Goal: Information Seeking & Learning: Learn about a topic

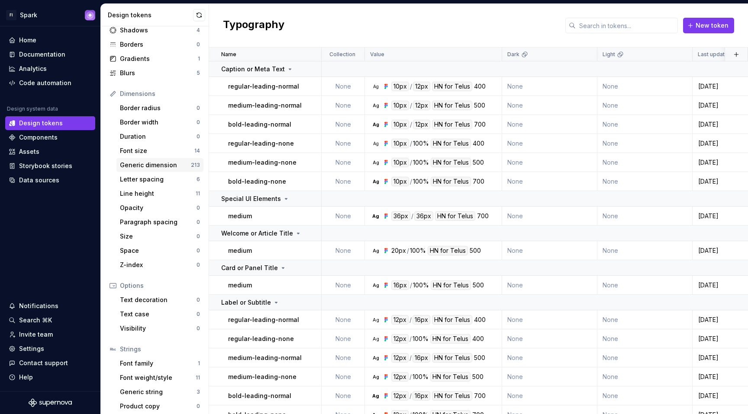
scroll to position [59, 0]
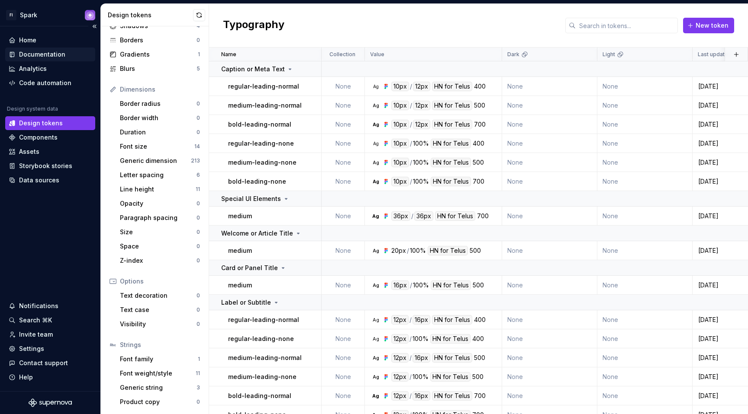
click at [48, 54] on div "Documentation" at bounding box center [42, 54] width 46 height 9
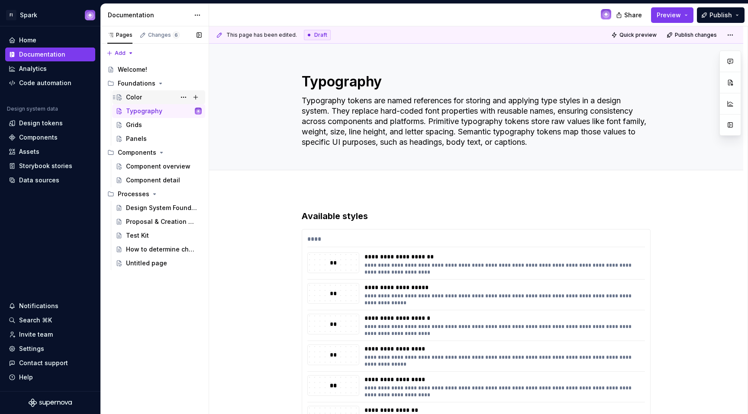
click at [163, 97] on div "Color" at bounding box center [164, 97] width 76 height 12
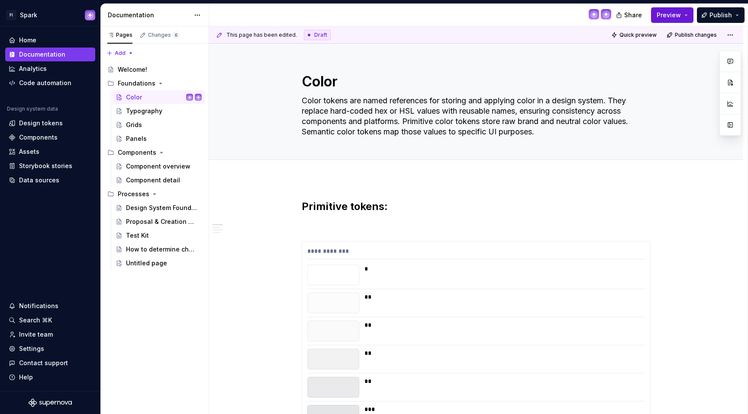
click at [671, 14] on span "Preview" at bounding box center [668, 15] width 24 height 9
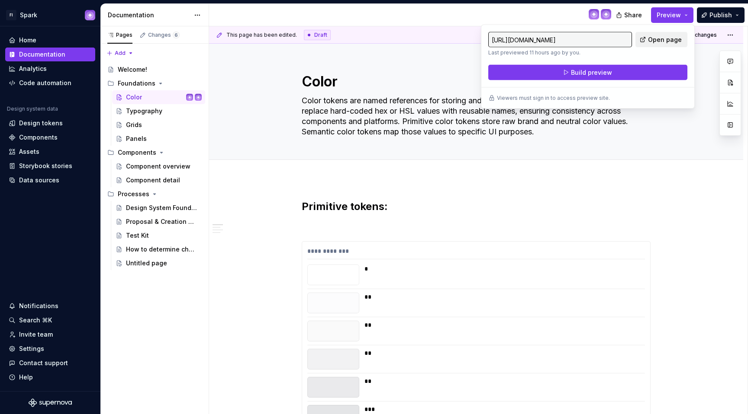
click at [671, 37] on span "Open page" at bounding box center [665, 39] width 34 height 9
click at [65, 123] on div "Design tokens" at bounding box center [50, 123] width 83 height 9
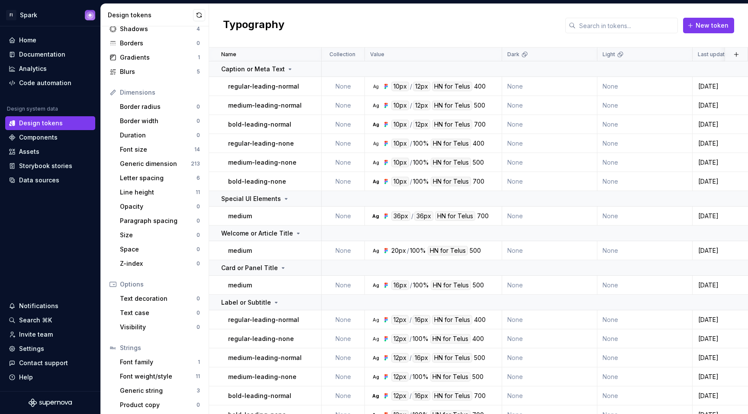
scroll to position [59, 0]
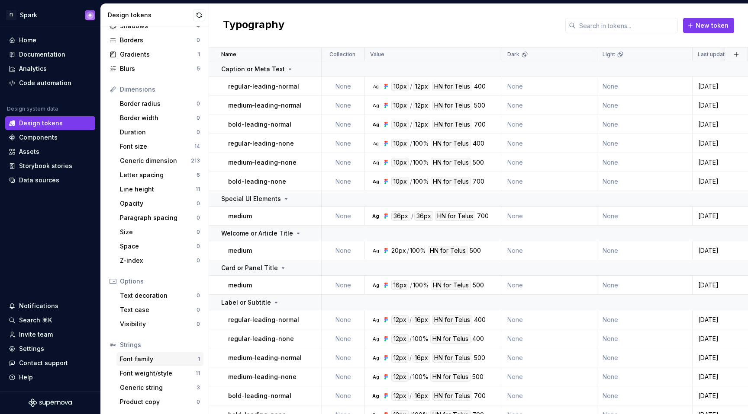
click at [152, 366] on div "Font family 1" at bounding box center [159, 360] width 87 height 14
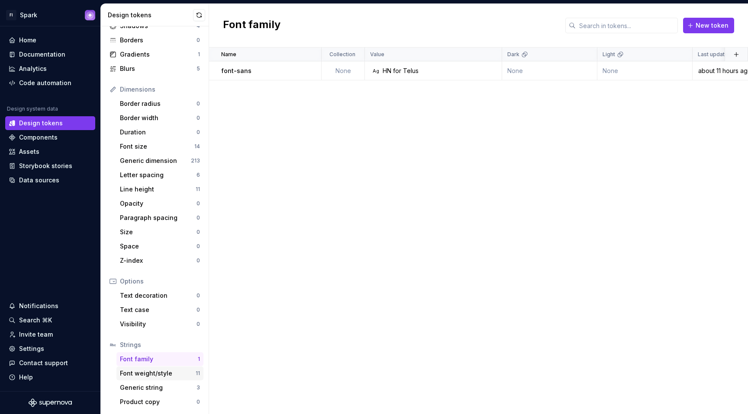
click at [149, 374] on div "Font weight/style" at bounding box center [158, 373] width 76 height 9
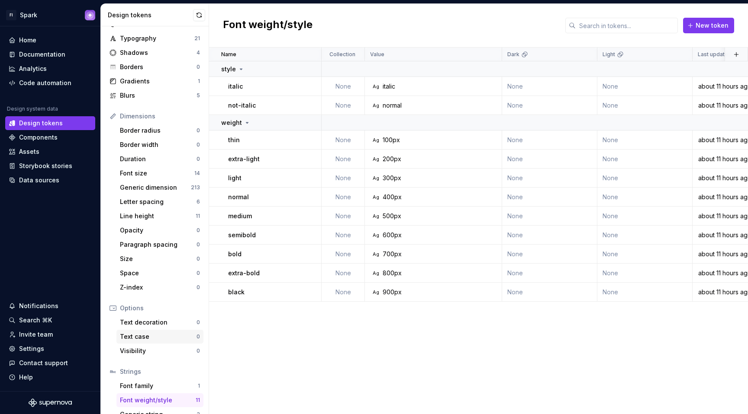
scroll to position [20, 0]
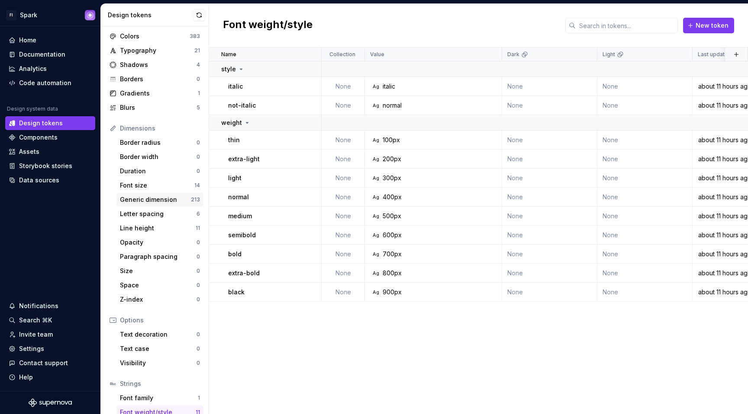
click at [160, 198] on div "Generic dimension" at bounding box center [155, 200] width 71 height 9
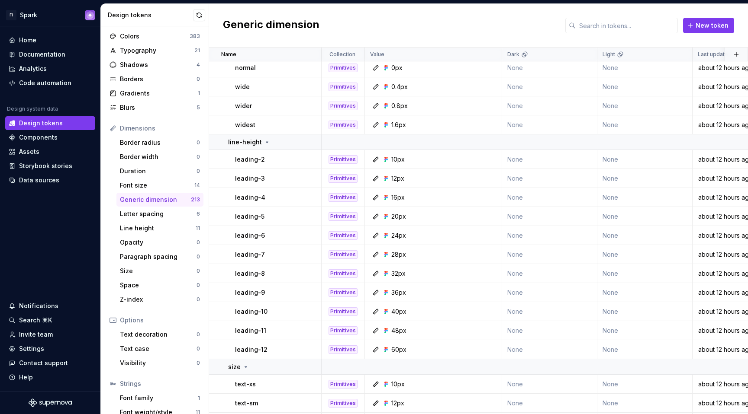
scroll to position [801, 0]
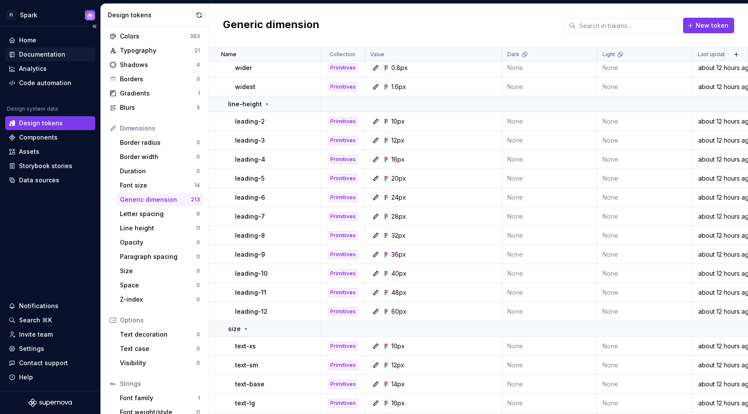
click at [63, 53] on div "Documentation" at bounding box center [42, 54] width 46 height 9
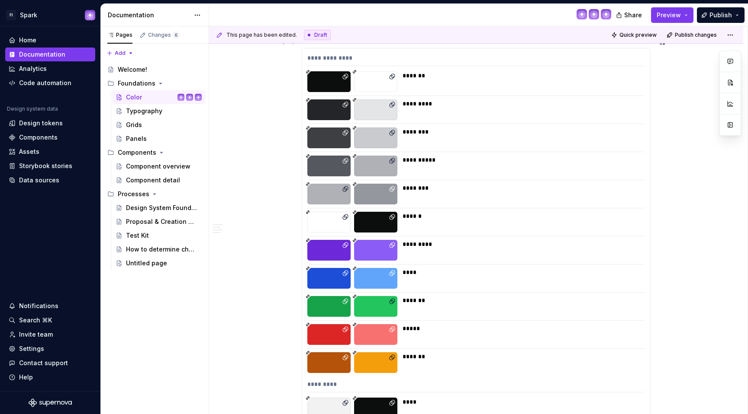
scroll to position [9166, 0]
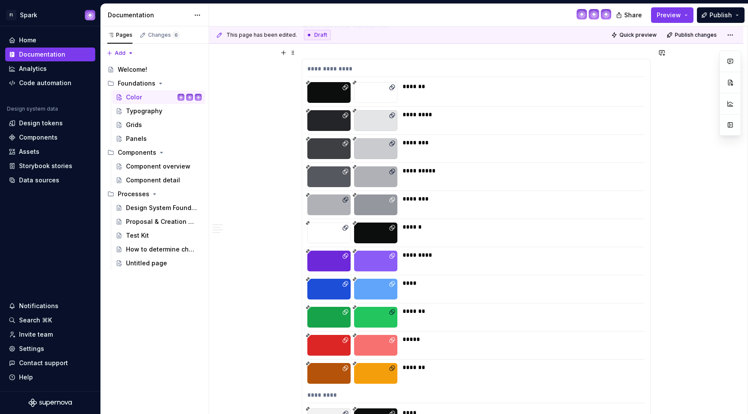
click at [478, 116] on div "*********" at bounding box center [520, 120] width 237 height 21
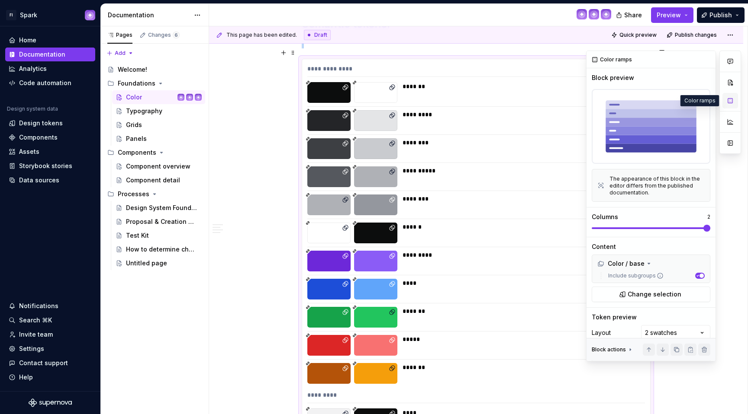
click at [735, 100] on button "button" at bounding box center [730, 101] width 16 height 16
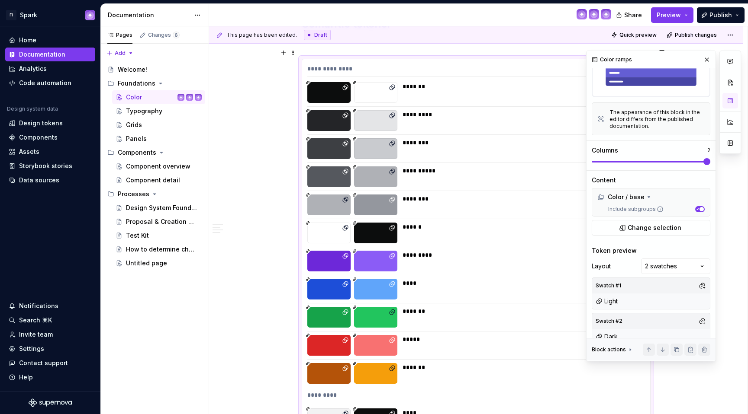
scroll to position [79, 0]
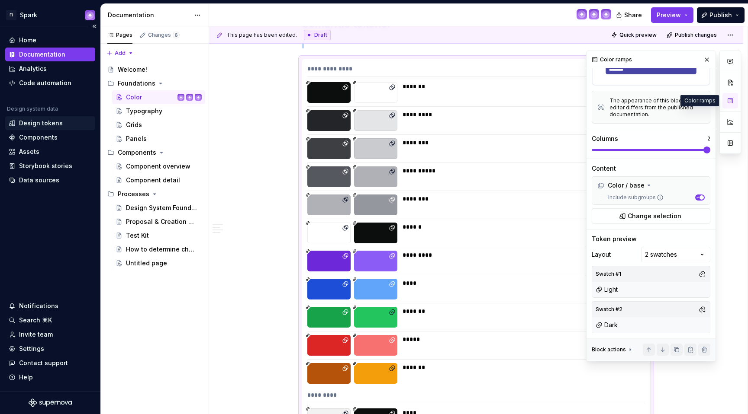
click at [60, 125] on div "Design tokens" at bounding box center [41, 123] width 44 height 9
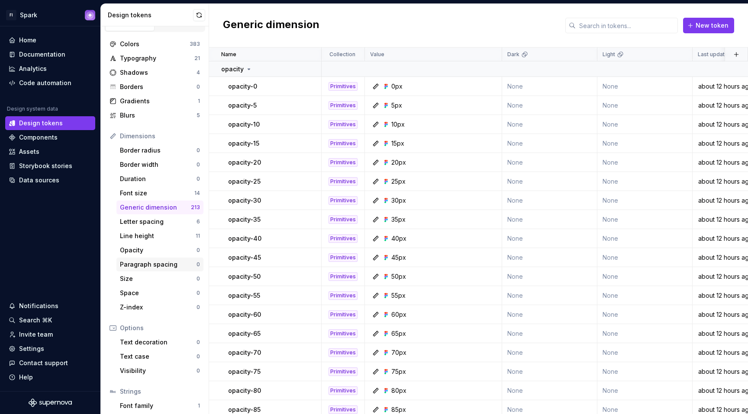
scroll to position [6, 0]
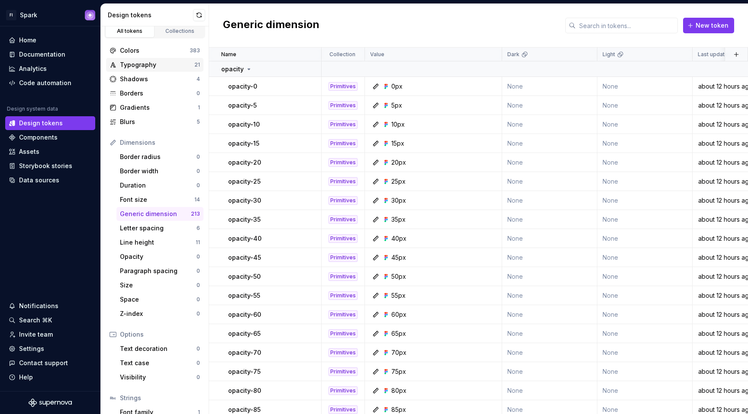
click at [166, 66] on div "Typography" at bounding box center [157, 65] width 74 height 9
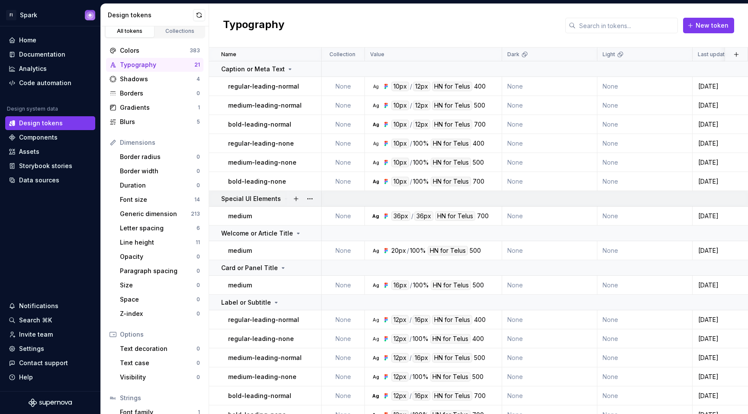
click at [285, 194] on div at bounding box center [303, 198] width 36 height 15
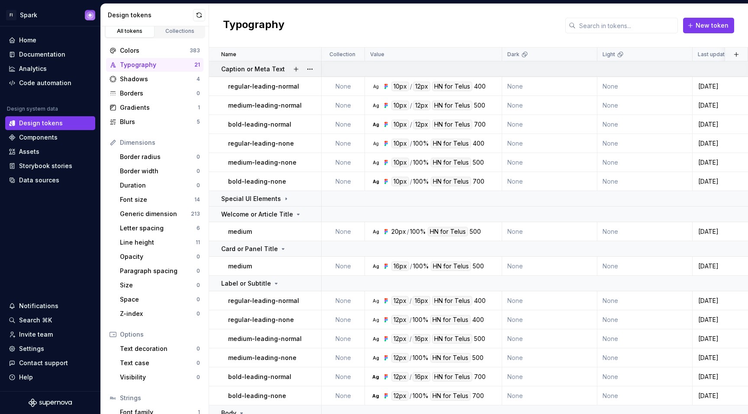
click at [282, 70] on div "Caption or Meta Text" at bounding box center [257, 69] width 72 height 9
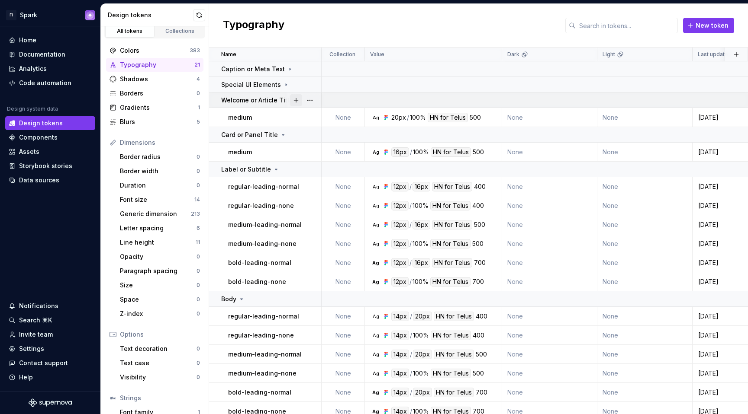
click at [290, 99] on button "button" at bounding box center [296, 100] width 12 height 12
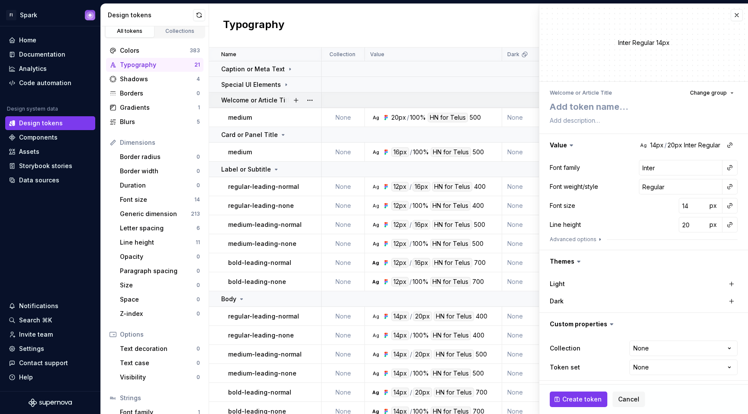
type textarea "*"
click at [277, 97] on p "Welcome or Article Title" at bounding box center [257, 100] width 72 height 9
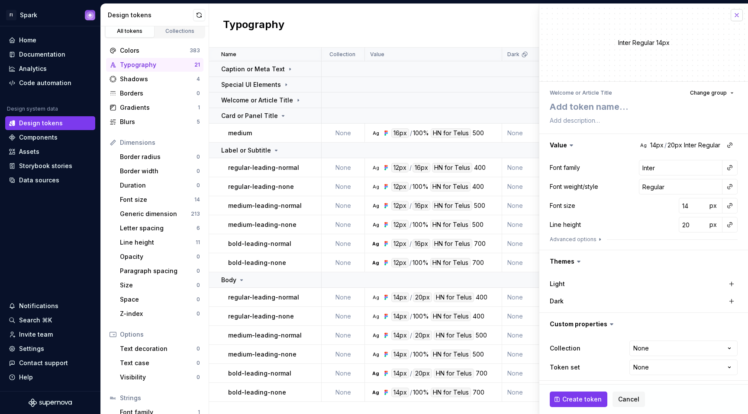
click at [740, 16] on button "button" at bounding box center [736, 15] width 12 height 12
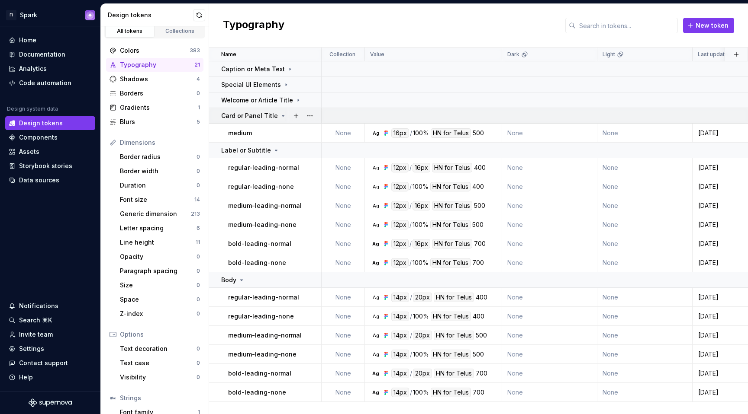
click at [279, 114] on icon at bounding box center [282, 115] width 7 height 7
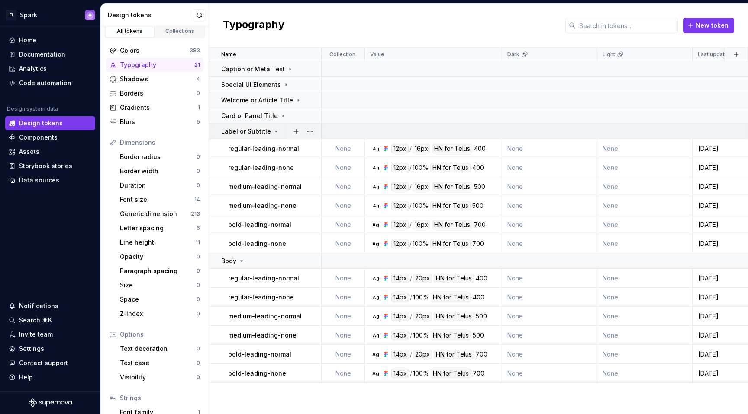
click at [273, 130] on icon at bounding box center [276, 131] width 7 height 7
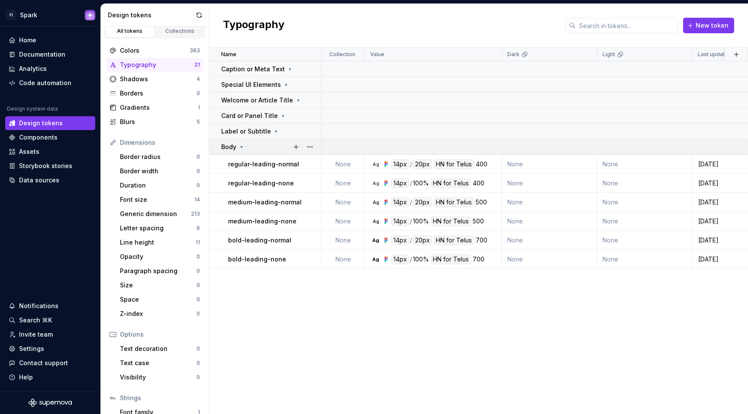
click at [242, 149] on icon at bounding box center [241, 147] width 7 height 7
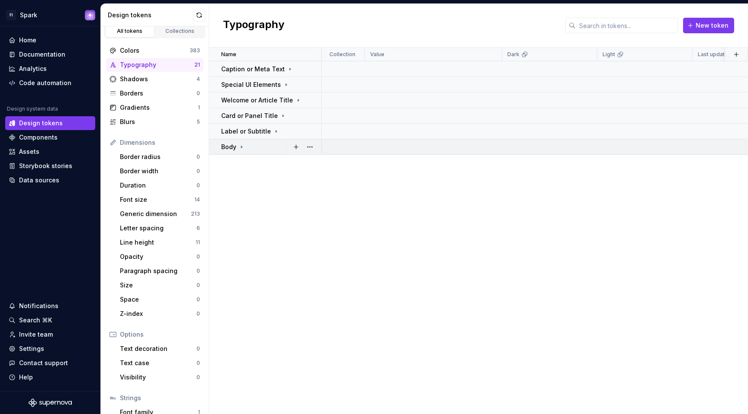
click at [246, 143] on div "Body" at bounding box center [270, 147] width 99 height 9
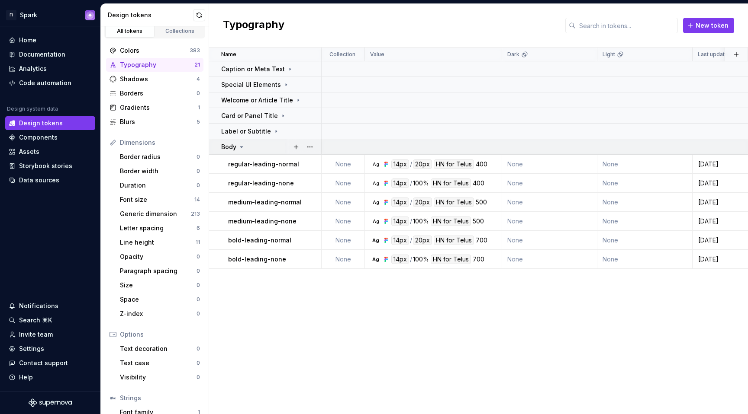
click at [246, 143] on div "Body" at bounding box center [270, 147] width 99 height 9
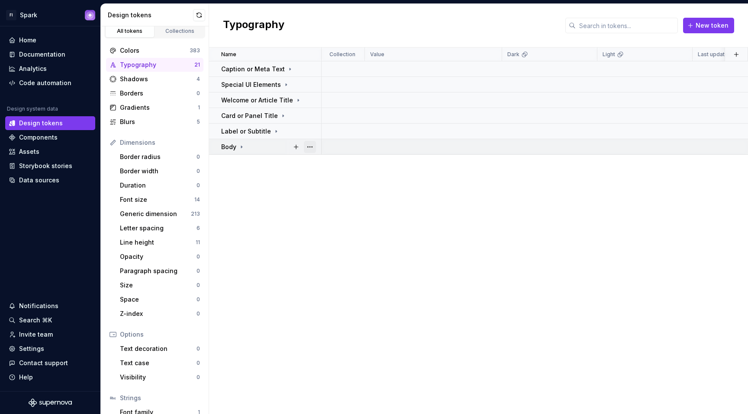
click at [314, 146] on button "button" at bounding box center [310, 147] width 12 height 12
click at [266, 174] on html "FI Spark Home Documentation Analytics Code automation Design system data Design…" at bounding box center [374, 207] width 748 height 414
